Goal: Submit feedback/report problem: Submit feedback/report problem

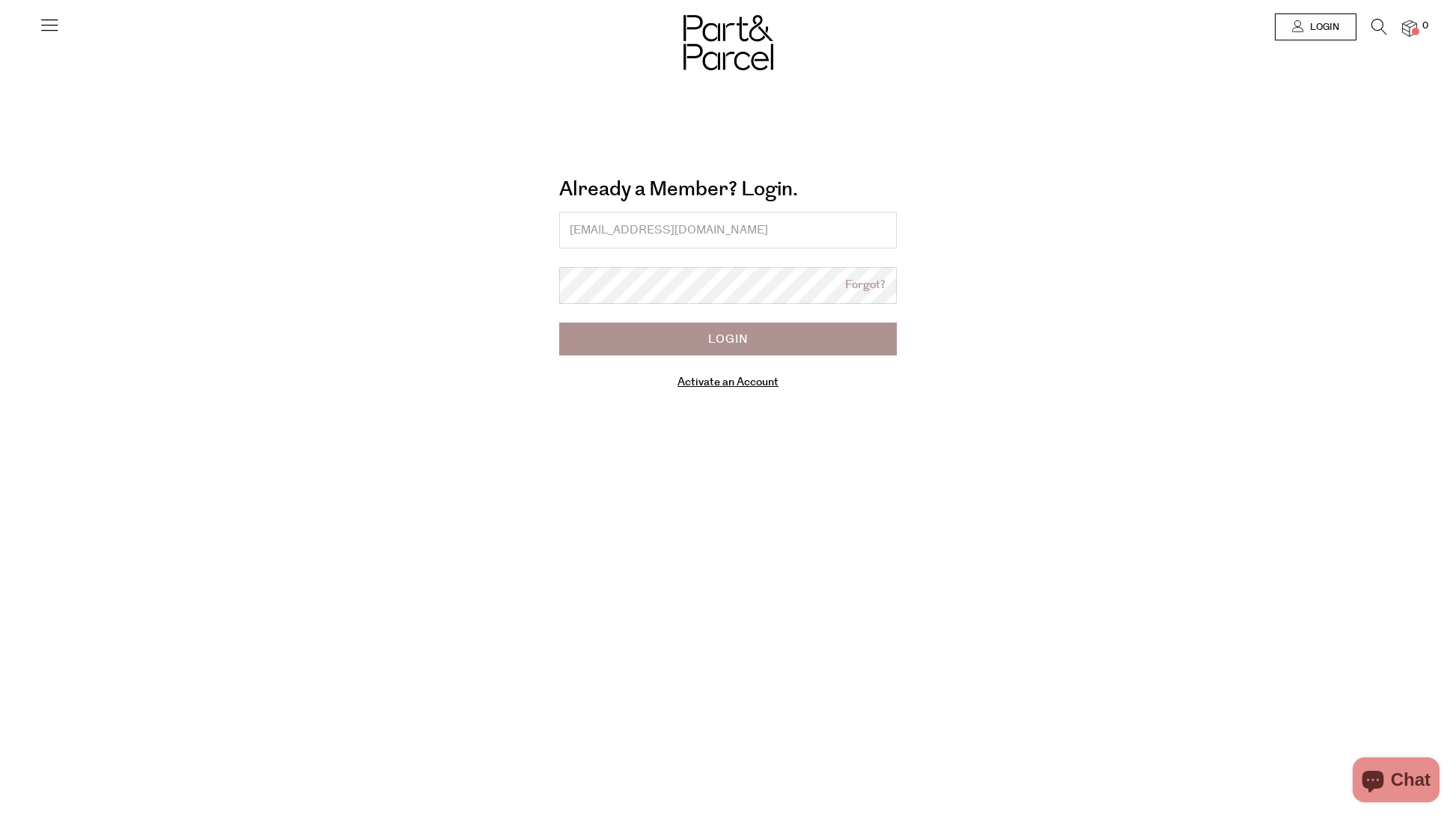
click at [729, 337] on div "Shop" at bounding box center [728, 345] width 299 height 36
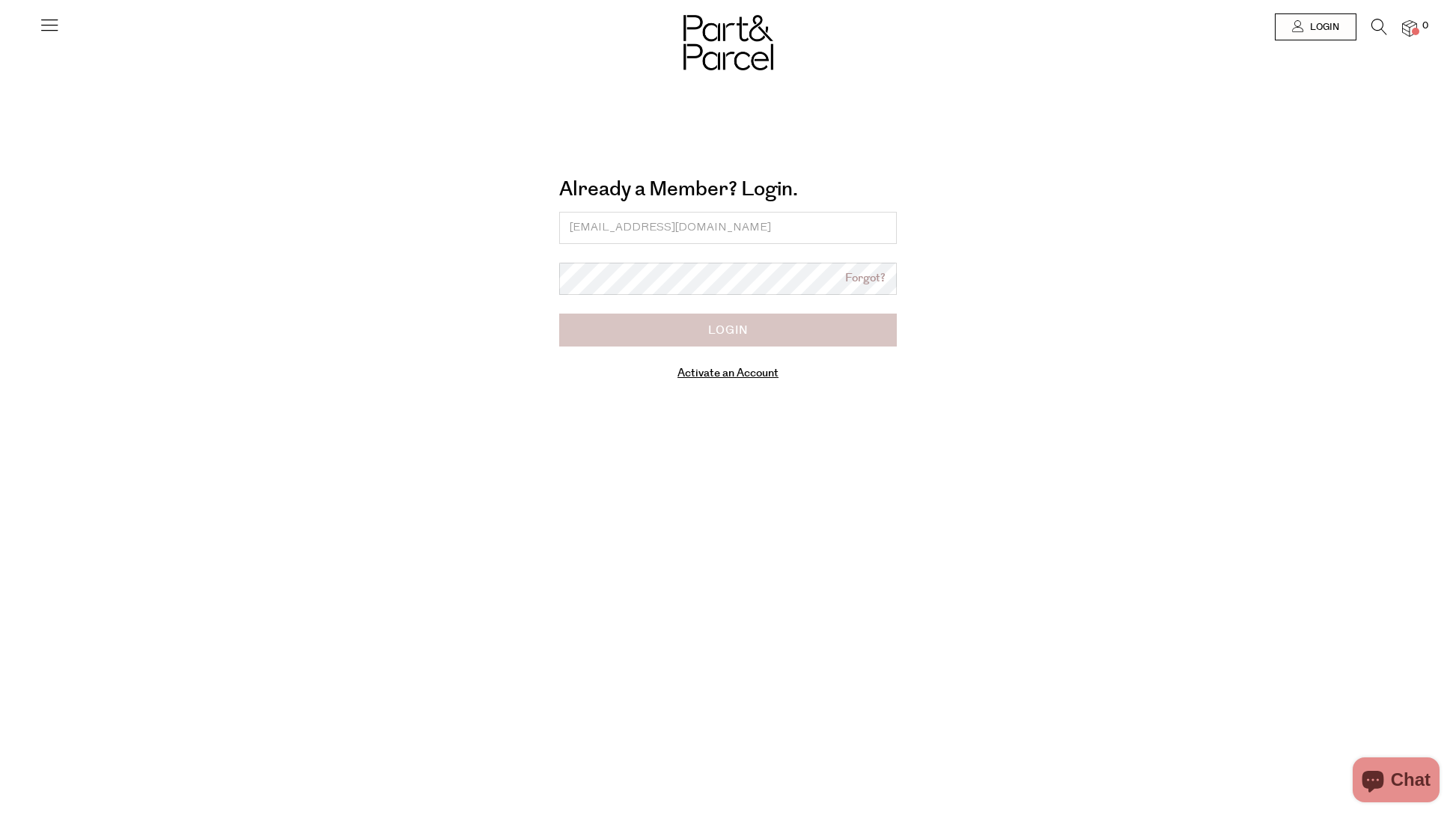
click at [729, 325] on input "Login" at bounding box center [728, 329] width 337 height 33
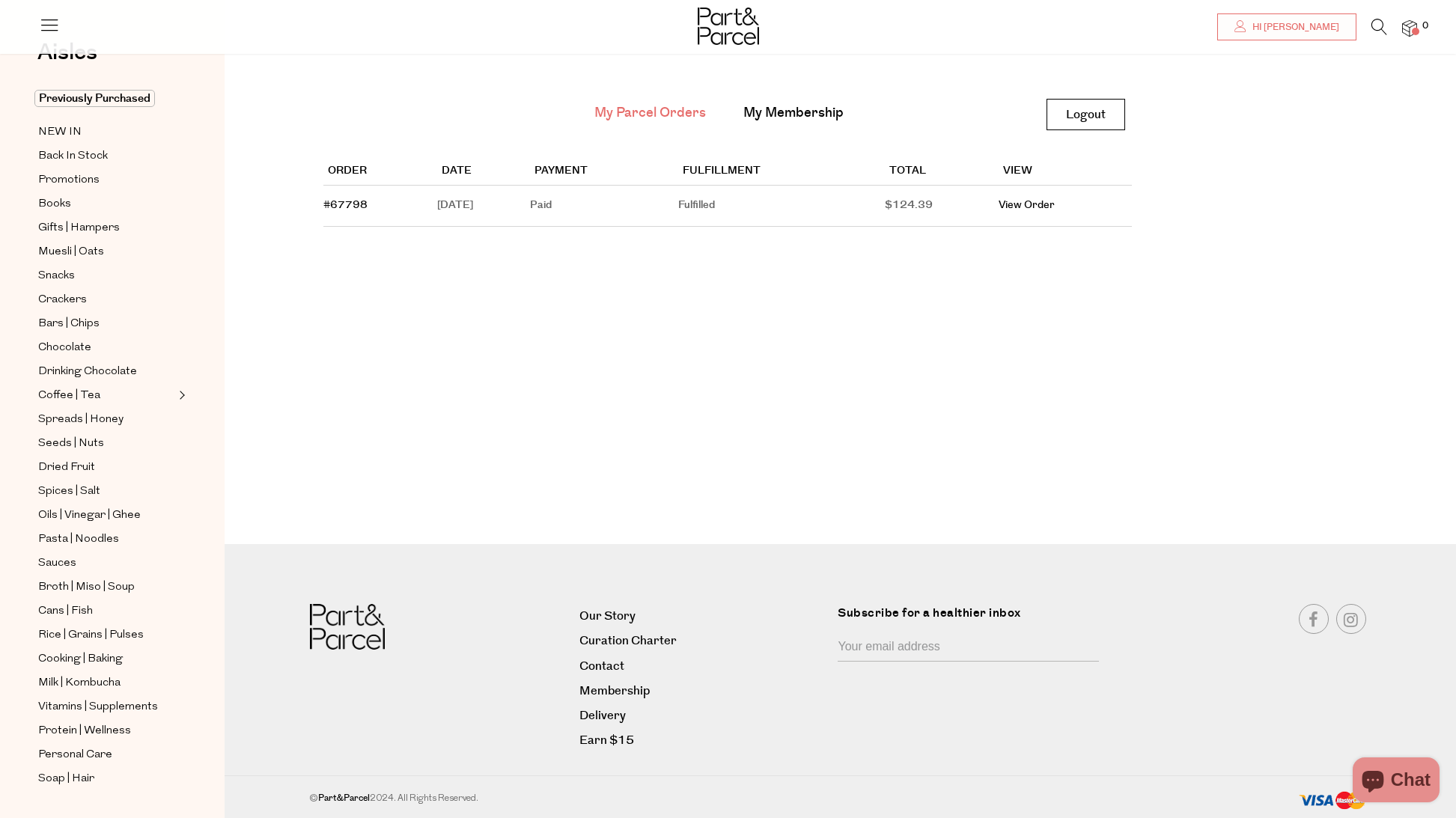
scroll to position [67, 0]
click at [605, 691] on link "Membership" at bounding box center [702, 691] width 247 height 20
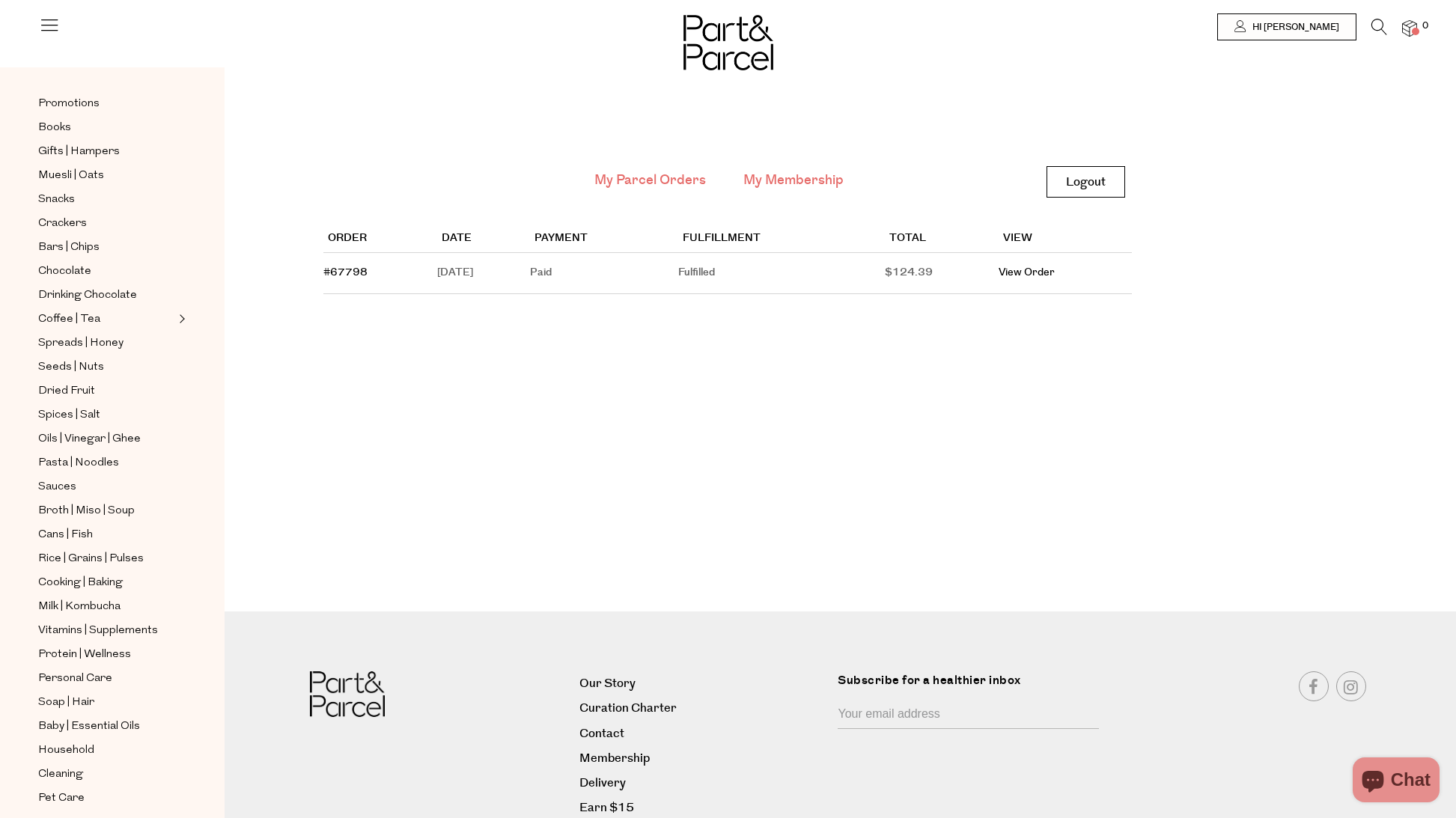
click at [775, 175] on link "My Membership" at bounding box center [793, 181] width 100 height 19
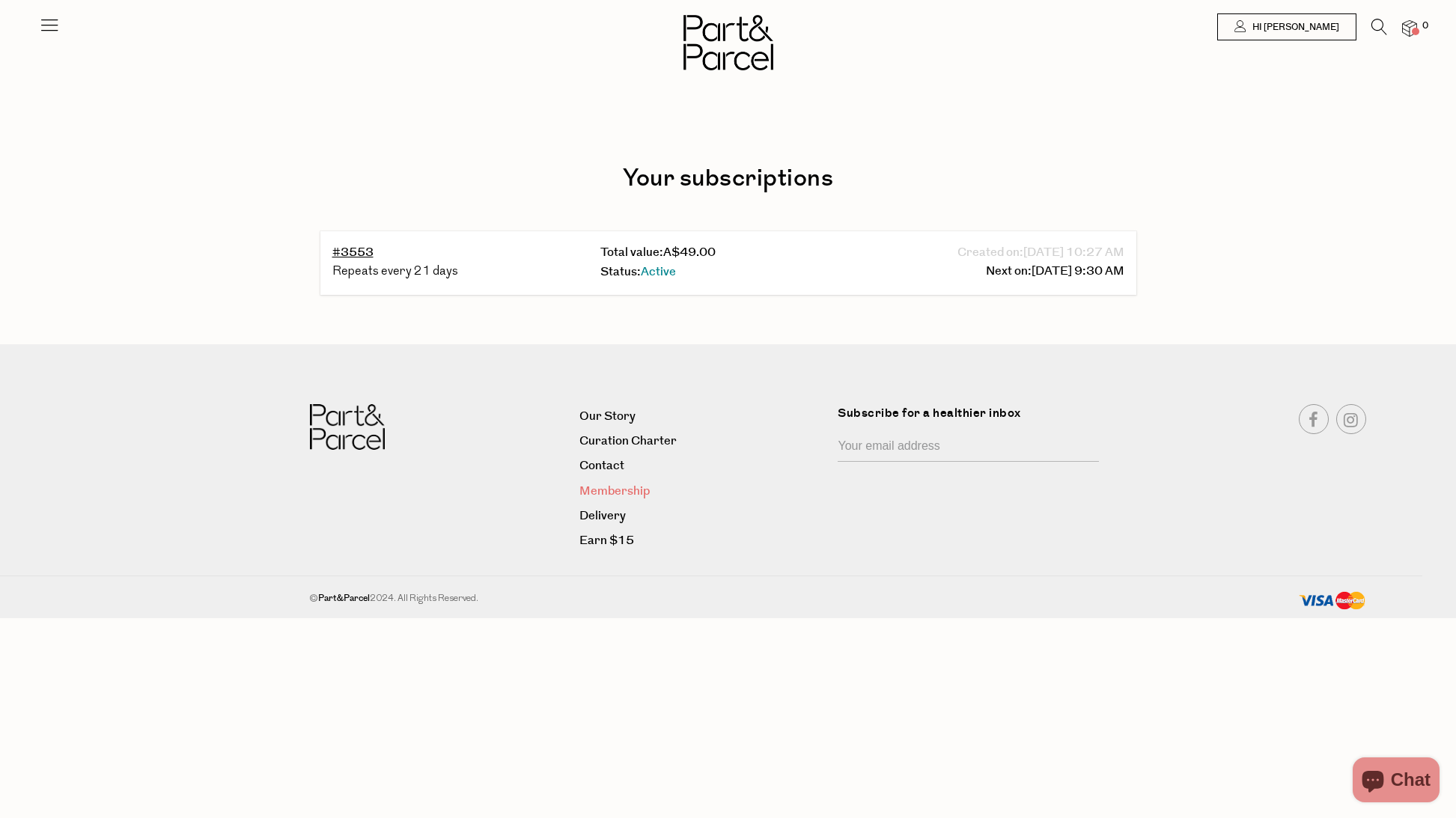
click at [613, 487] on link "Membership" at bounding box center [702, 491] width 247 height 20
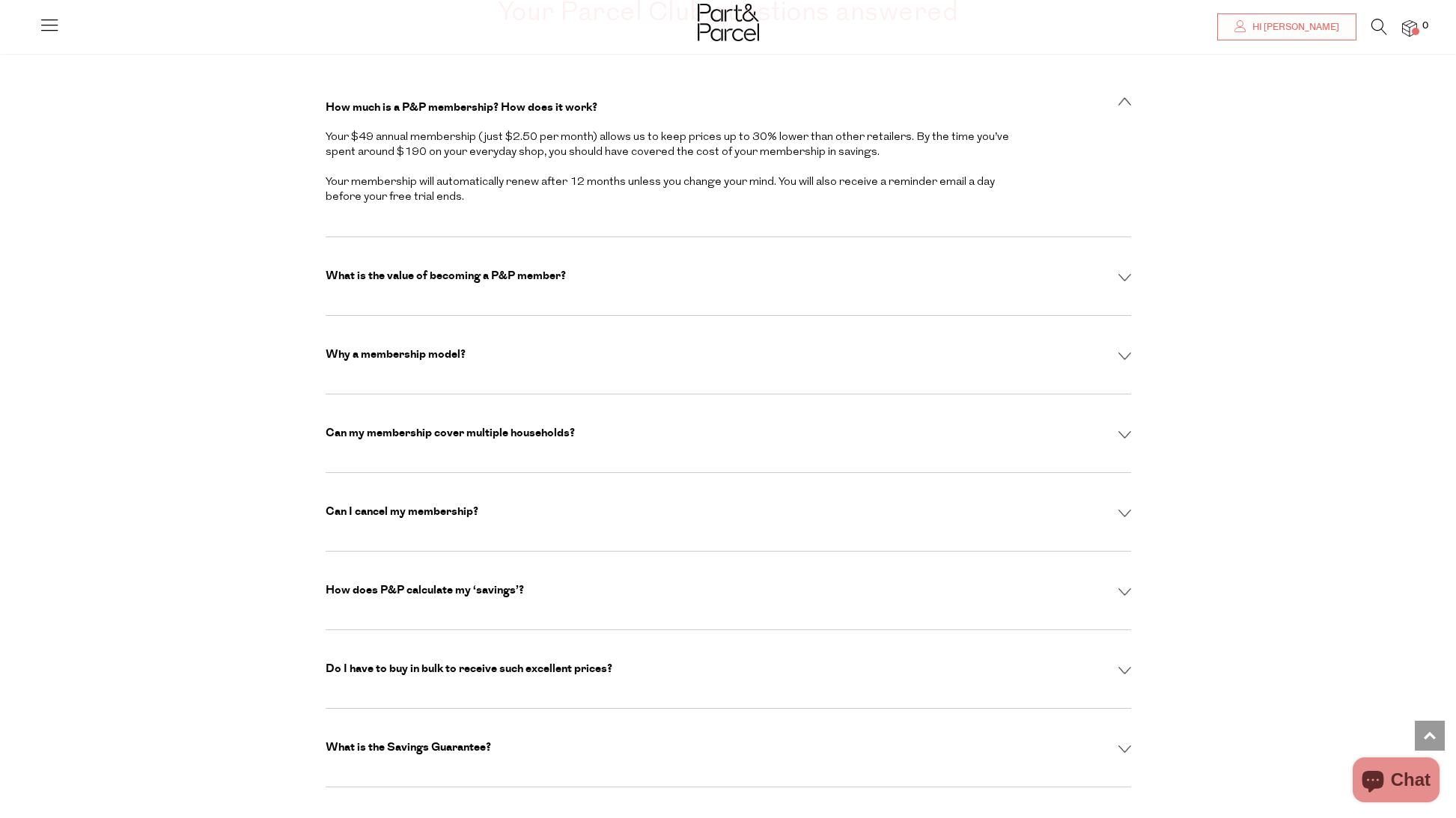
click at [1124, 510] on img at bounding box center [1124, 513] width 12 height 8
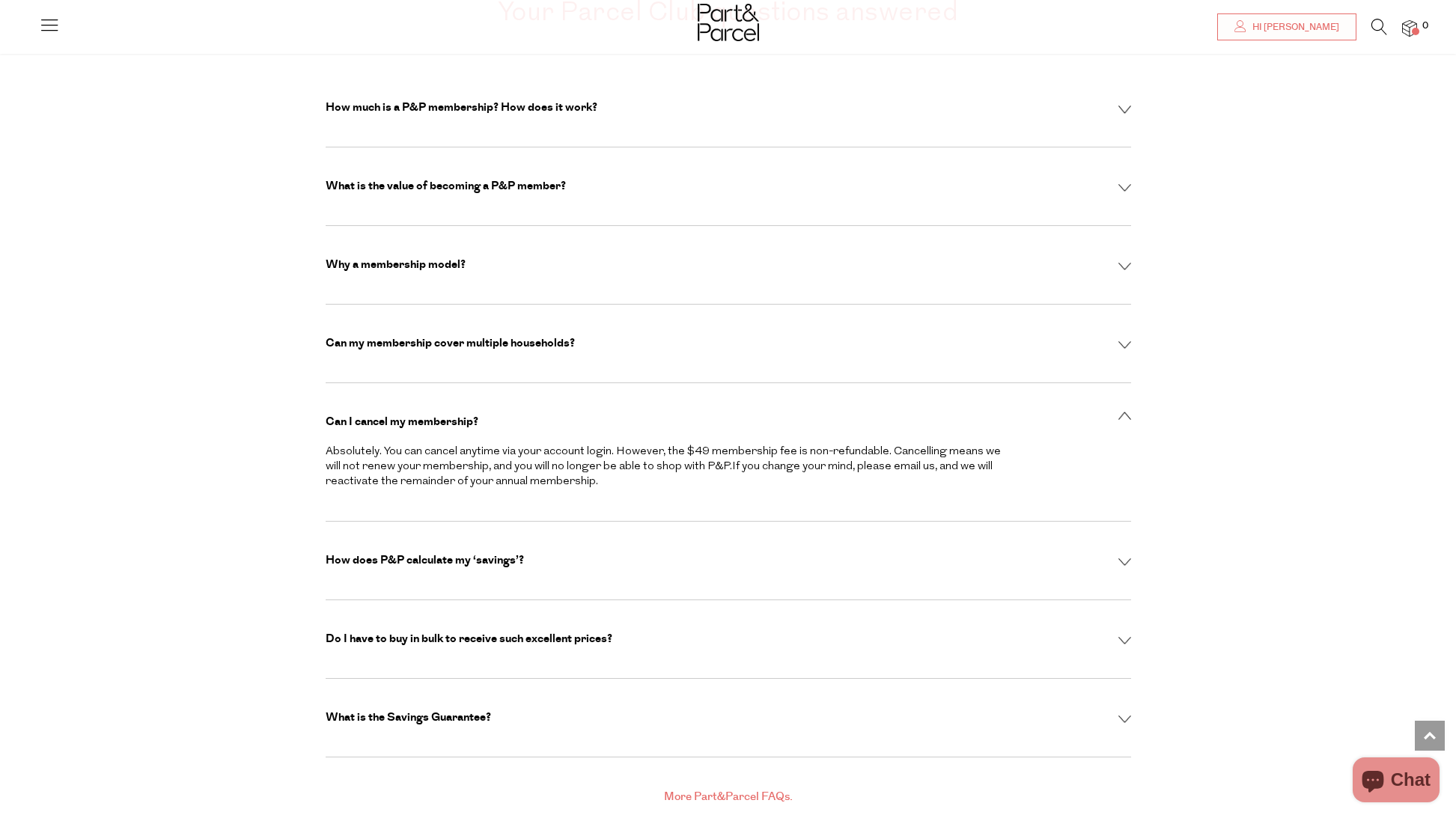
click at [1124, 428] on div "Can I cancel my membership? Absolutely. You can cancel anytime via your account…" at bounding box center [728, 452] width 805 height 138
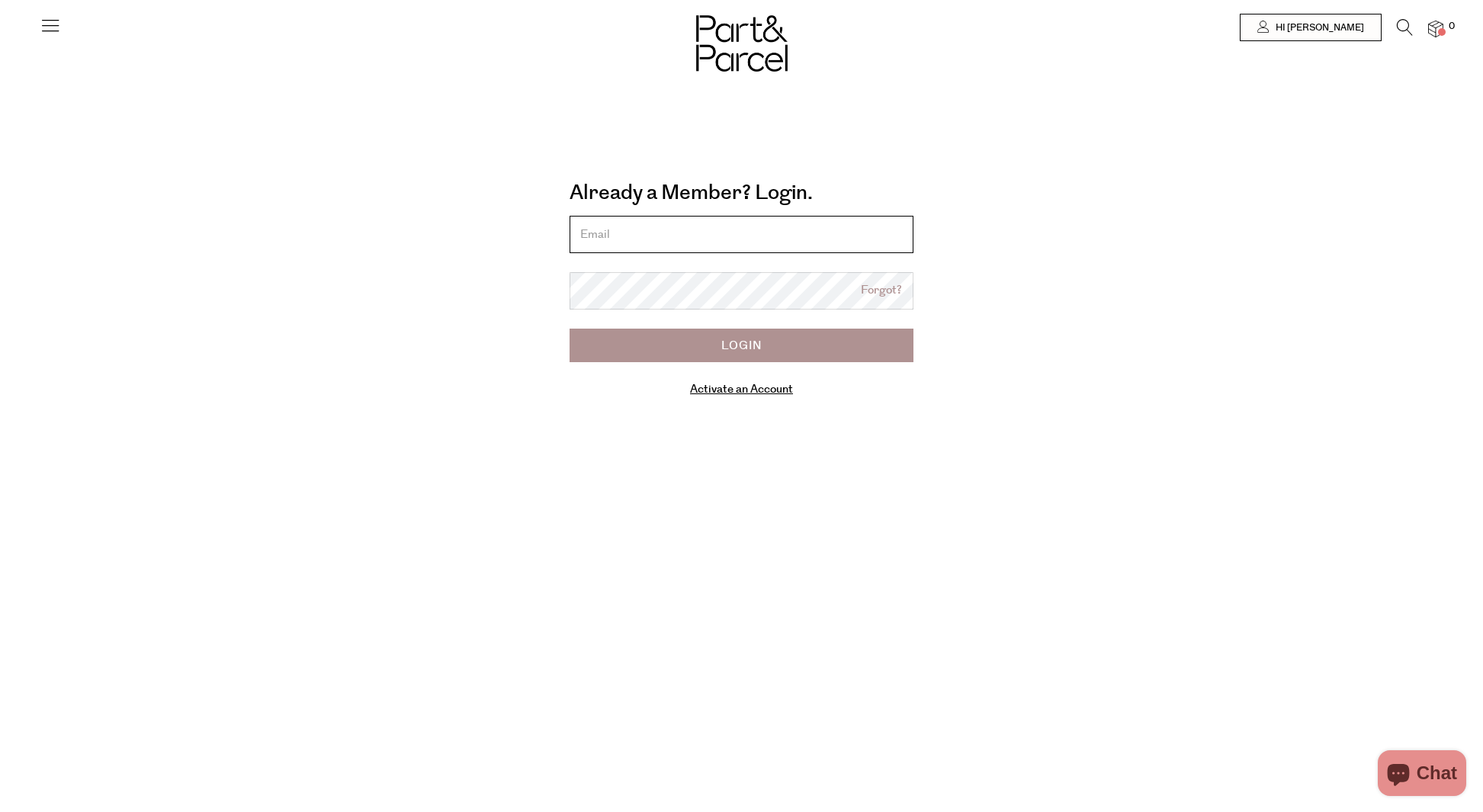
type input "[EMAIL_ADDRESS][DOMAIN_NAME]"
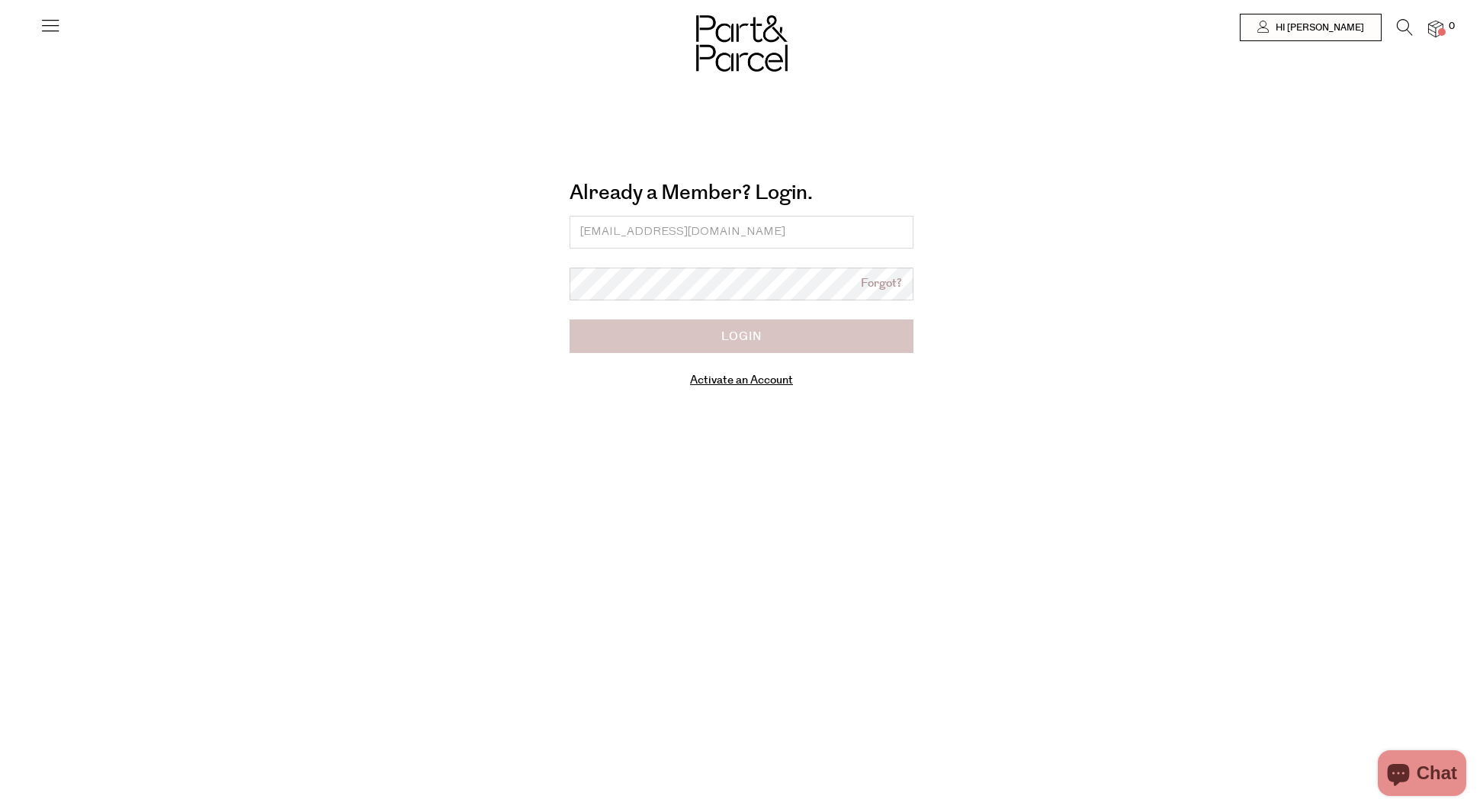
click at [743, 330] on input "Login" at bounding box center [741, 335] width 343 height 33
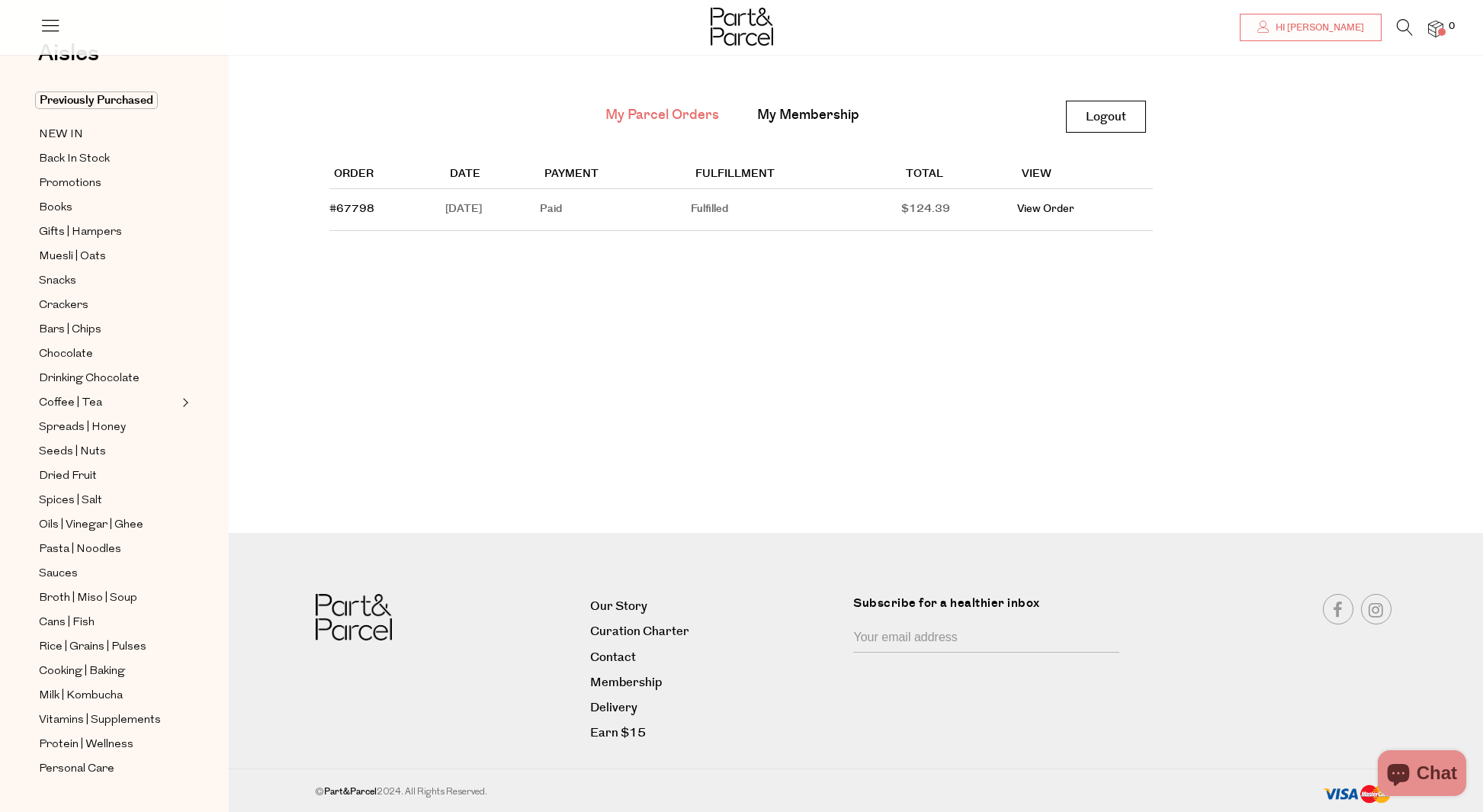
scroll to position [68, 0]
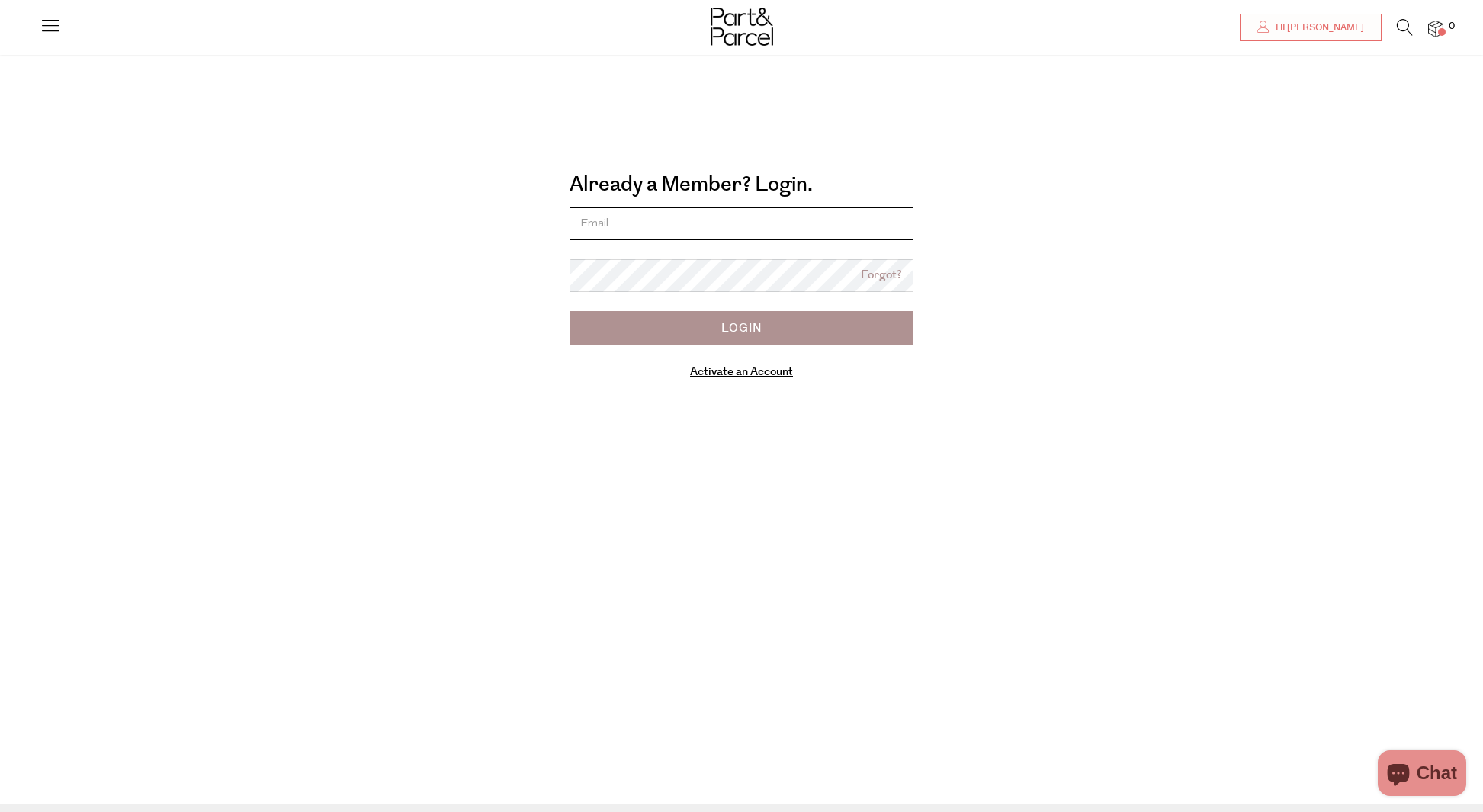
scroll to position [11, 0]
click at [590, 219] on input "email" at bounding box center [741, 221] width 343 height 32
type input "jdanspach@gmail.com"
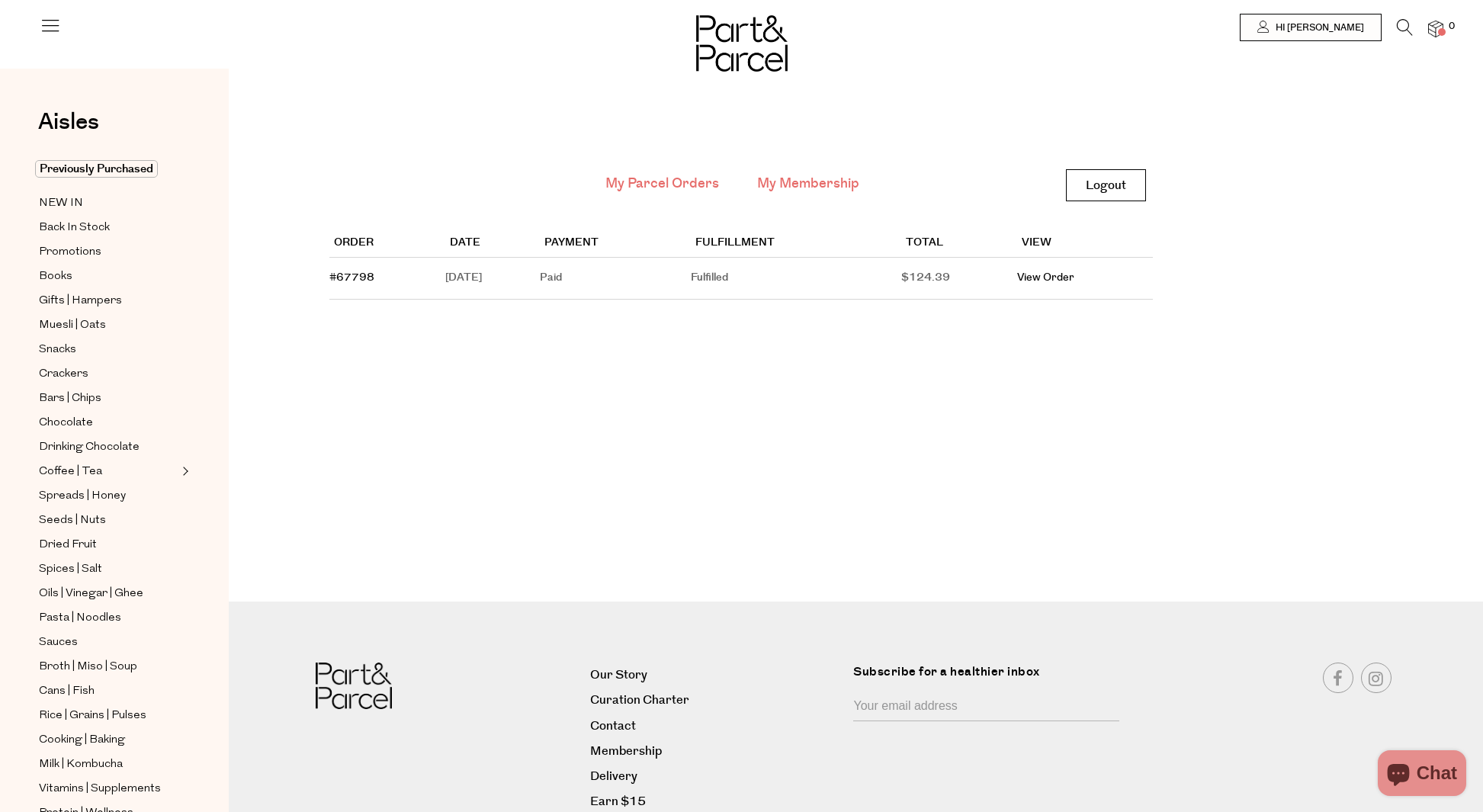
click at [817, 183] on link "My Membership" at bounding box center [808, 184] width 102 height 20
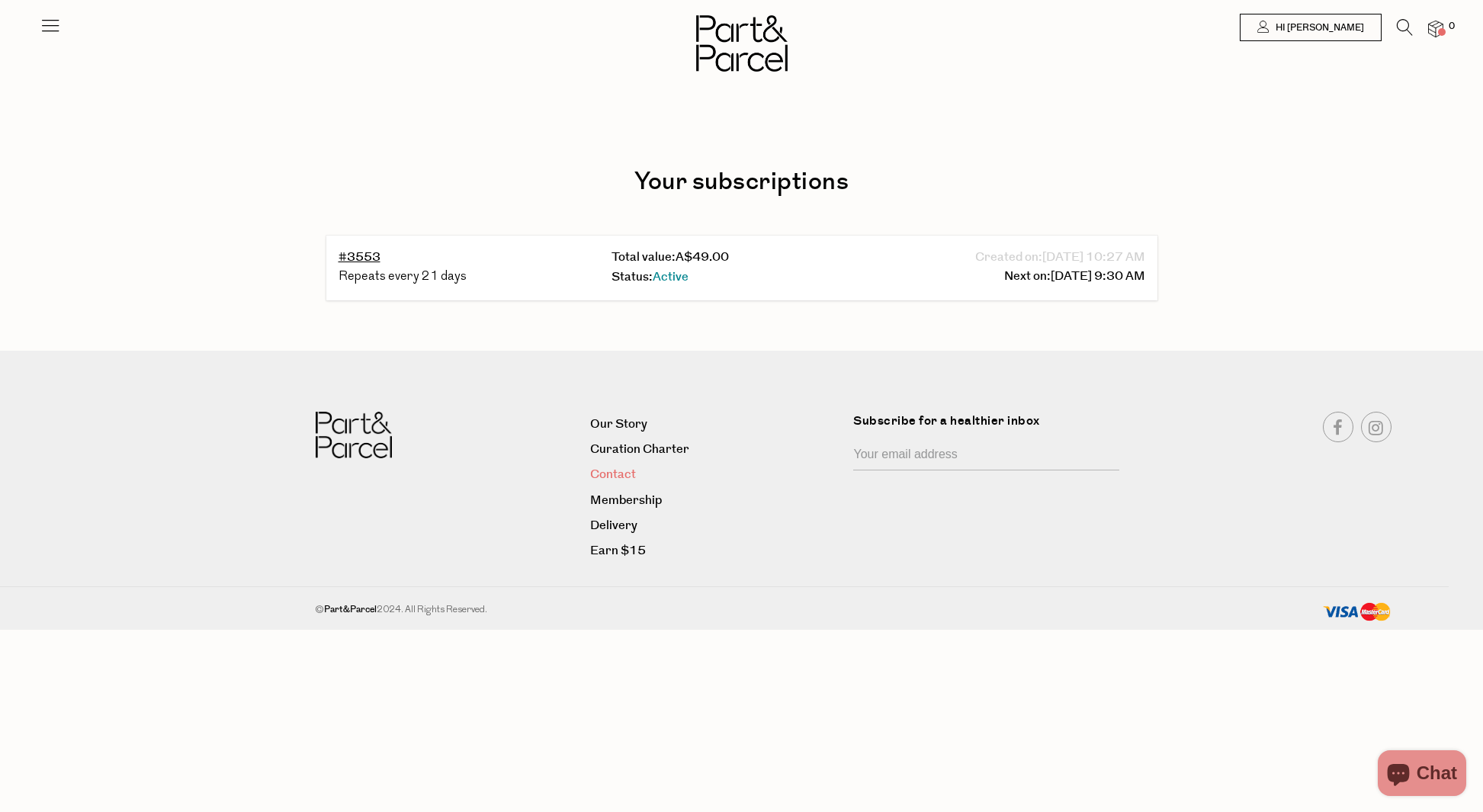
click at [620, 470] on link "Contact" at bounding box center [715, 474] width 252 height 21
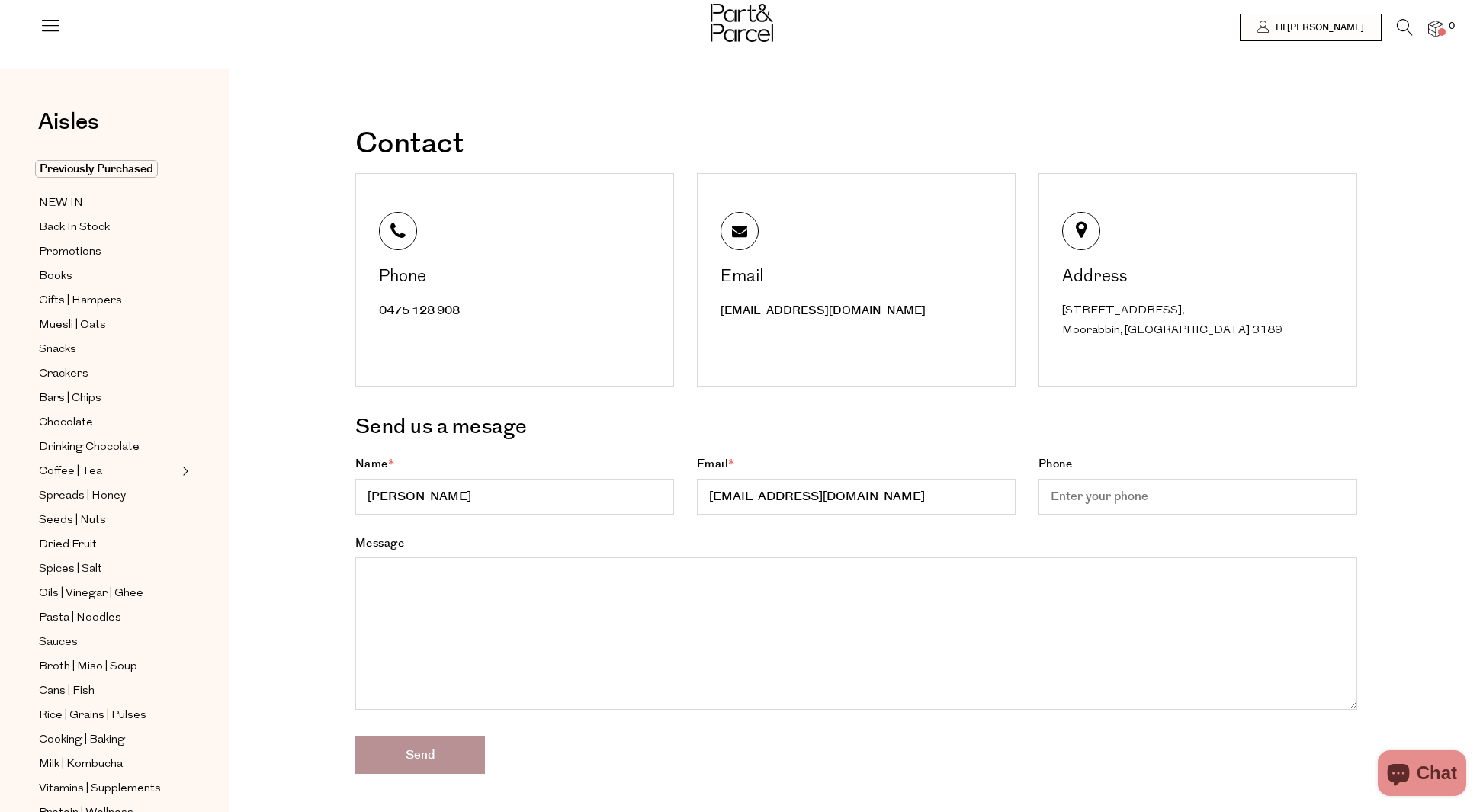
type textarea "/Users/Jenny/Desktop/Screenshot 2025-08-12 at 8.48.03 am.png"
drag, startPoint x: 483, startPoint y: 565, endPoint x: 494, endPoint y: 565, distance: 11.0
click at [483, 565] on textarea "Message" at bounding box center [856, 633] width 1002 height 152
drag, startPoint x: 924, startPoint y: 587, endPoint x: 407, endPoint y: 590, distance: 517.0
click at [410, 591] on textarea "Message" at bounding box center [856, 633] width 1002 height 152
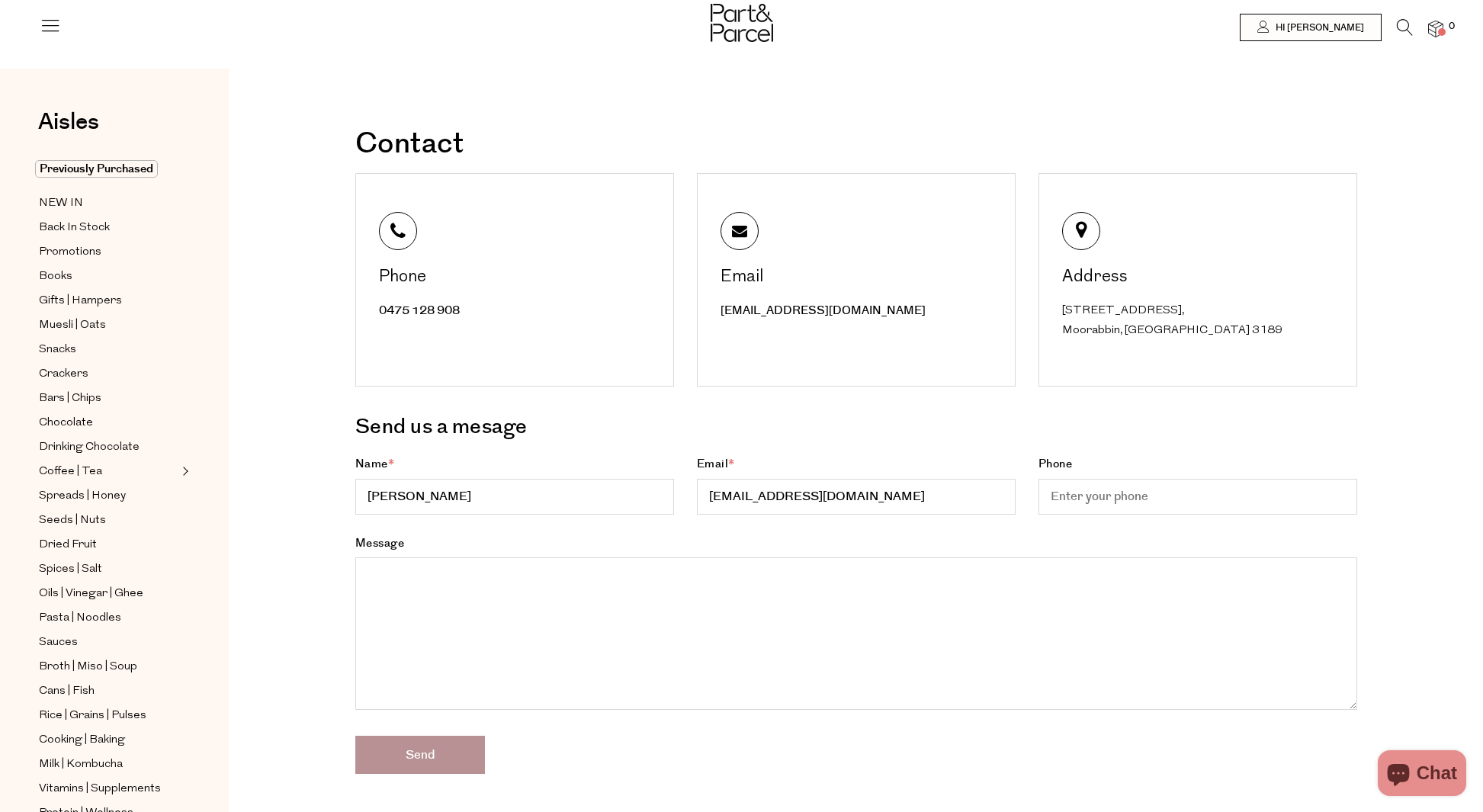
scroll to position [1, 0]
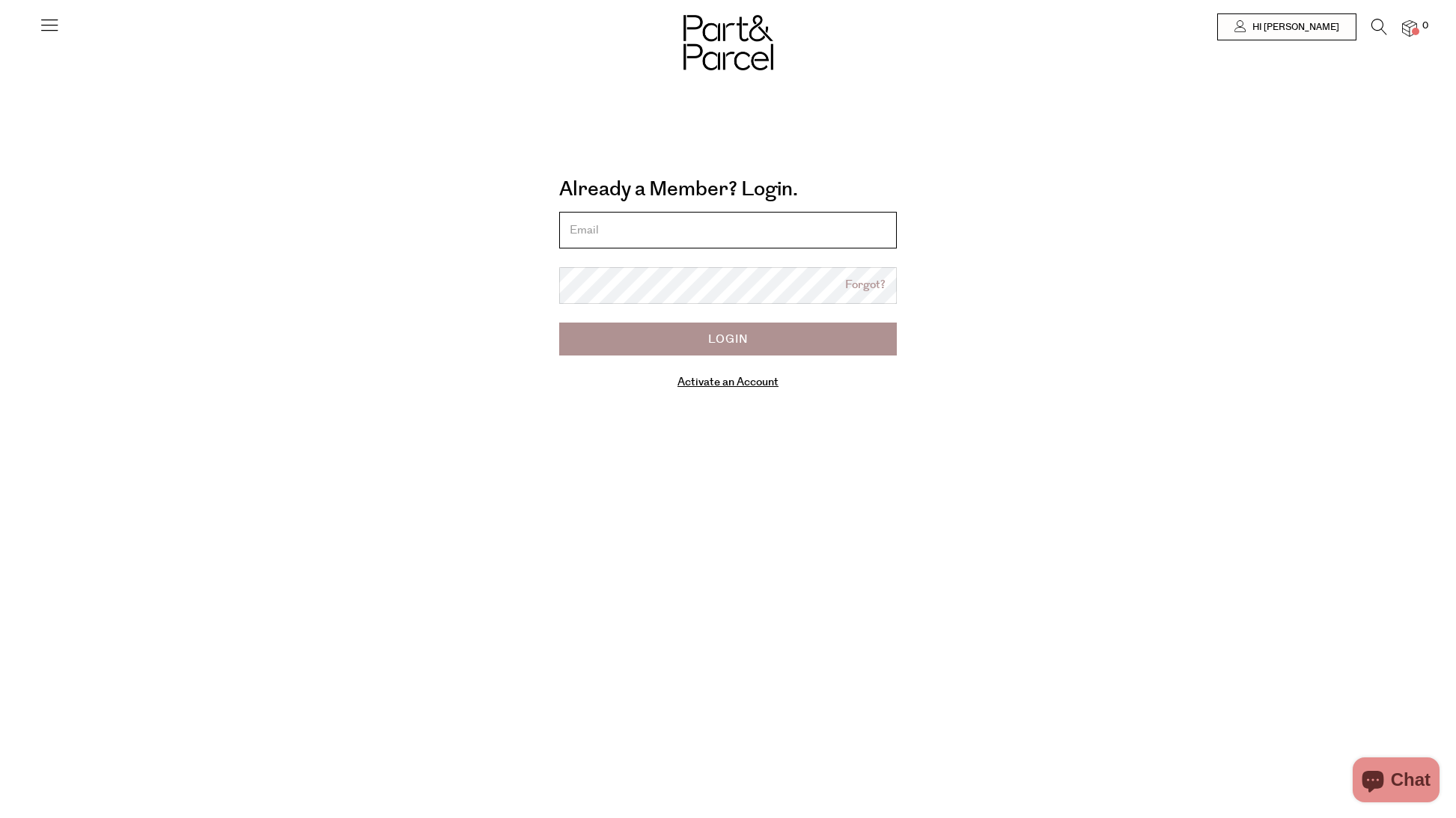
type input "[EMAIL_ADDRESS][DOMAIN_NAME]"
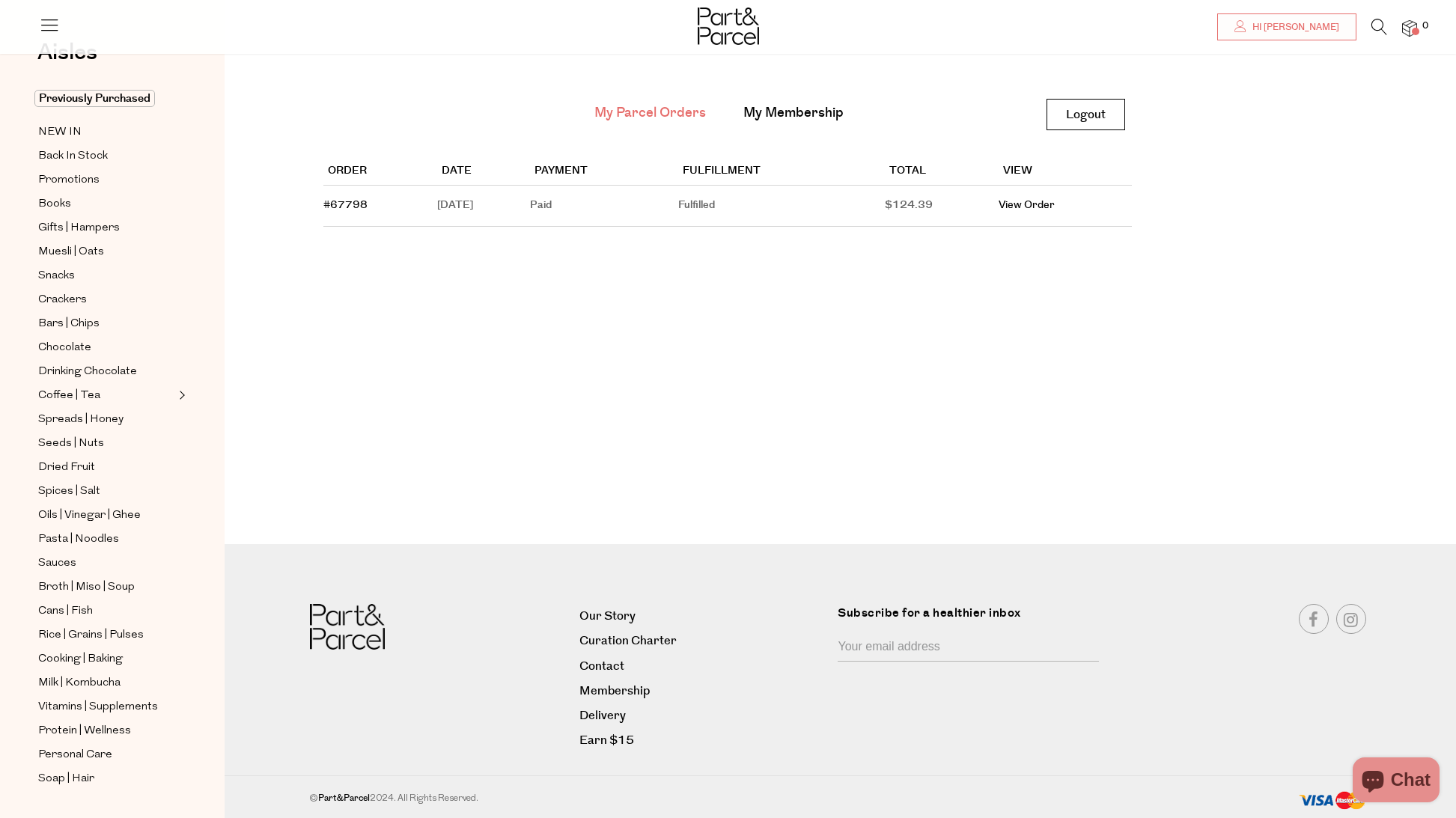
scroll to position [67, 0]
click at [603, 666] on link "Contact" at bounding box center [702, 667] width 247 height 20
